Goal: Contribute content

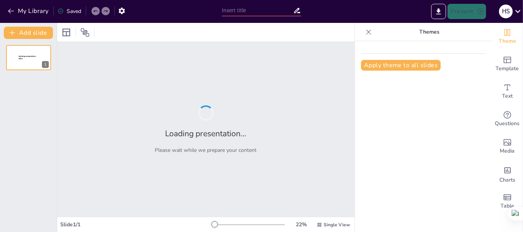
type input "Pacha Mama: La Madre Tierra y su Magia en el Imaginario Sudamericano"
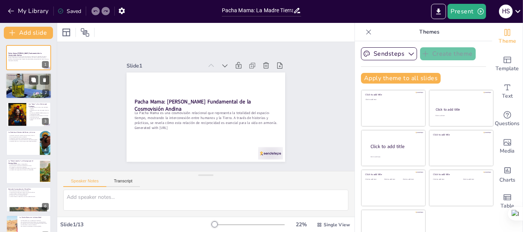
click at [38, 85] on div at bounding box center [29, 86] width 46 height 26
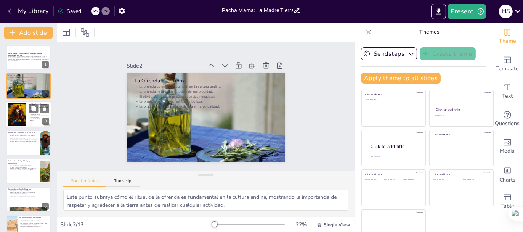
click at [29, 115] on p "La conexión con la montaña es vital para la identidad cultural." at bounding box center [39, 116] width 21 height 3
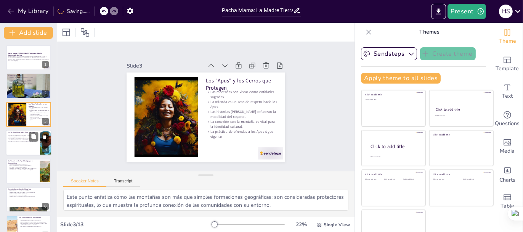
click at [27, 142] on div "La leyenda muestra la conexión entre el cielo y la tierra. El zorro representa …" at bounding box center [23, 140] width 30 height 10
type textarea "Este punto destaca cómo la leyenda del zorro y la luna simboliza la conexión en…"
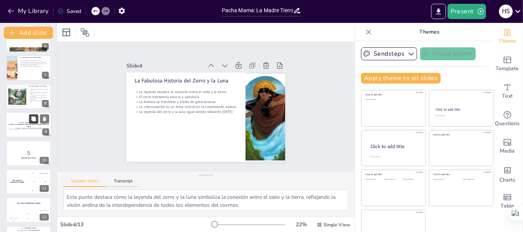
scroll to position [185, 0]
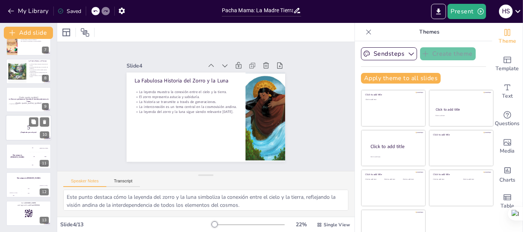
click at [27, 125] on p "5" at bounding box center [28, 127] width 41 height 8
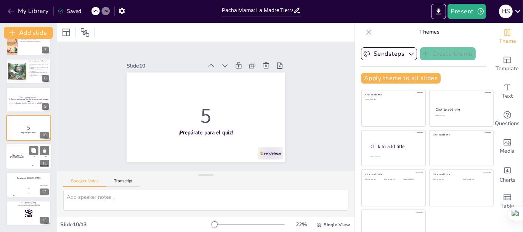
click at [27, 149] on div "The winner is [PERSON_NAME]" at bounding box center [17, 156] width 23 height 26
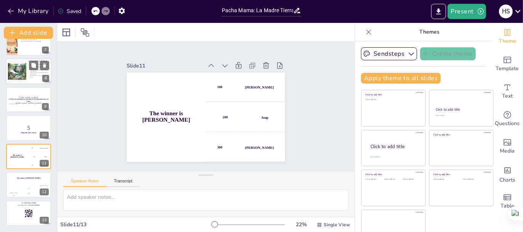
click at [31, 72] on p "Cuidar la Tierra es fundamental para la supervivencia." at bounding box center [39, 73] width 21 height 3
type textarea "Este punto destaca que las enseñanzas de la Pacha Mama son cruciales para enfre…"
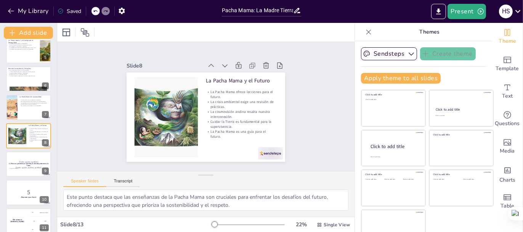
scroll to position [13, 0]
